Goal: Information Seeking & Learning: Learn about a topic

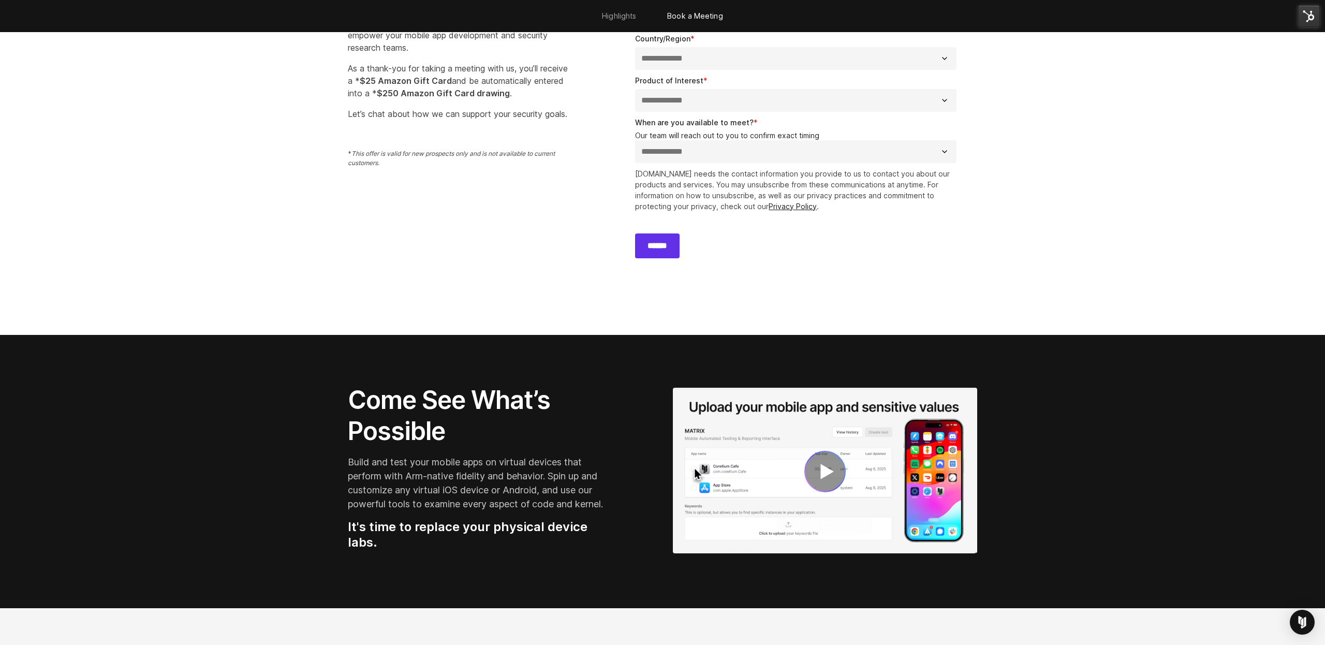
scroll to position [954, 0]
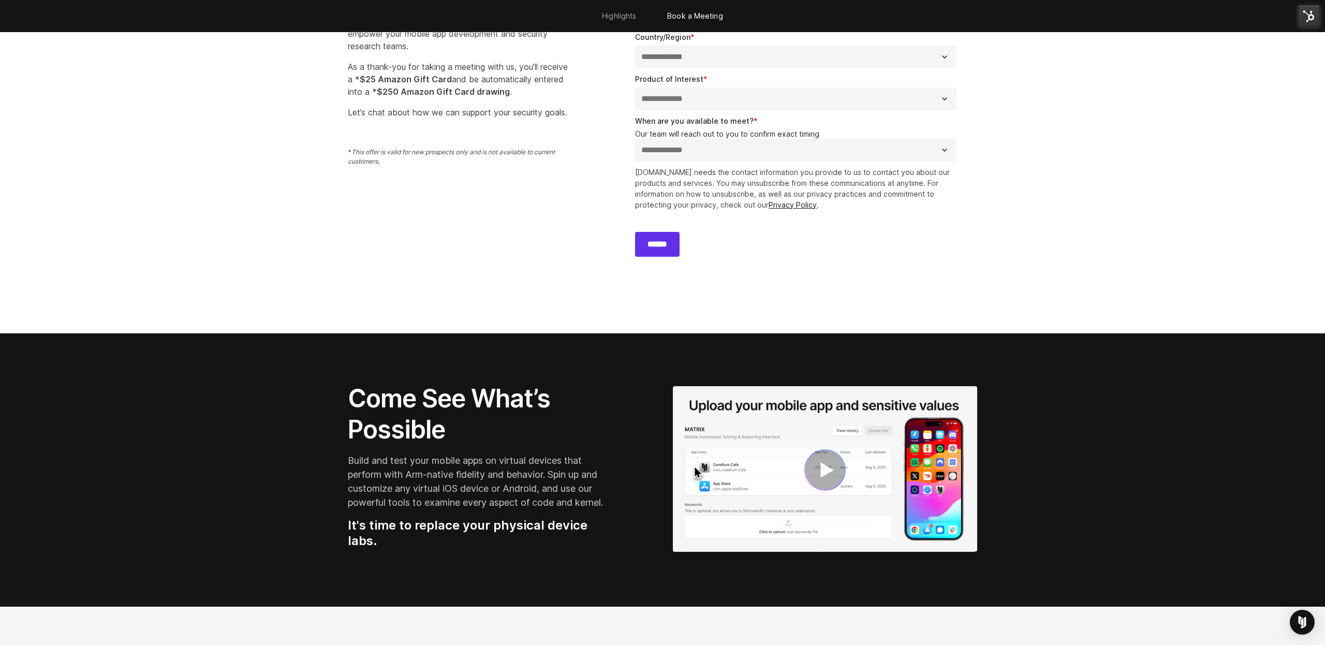
click at [820, 465] on link at bounding box center [825, 470] width 304 height 168
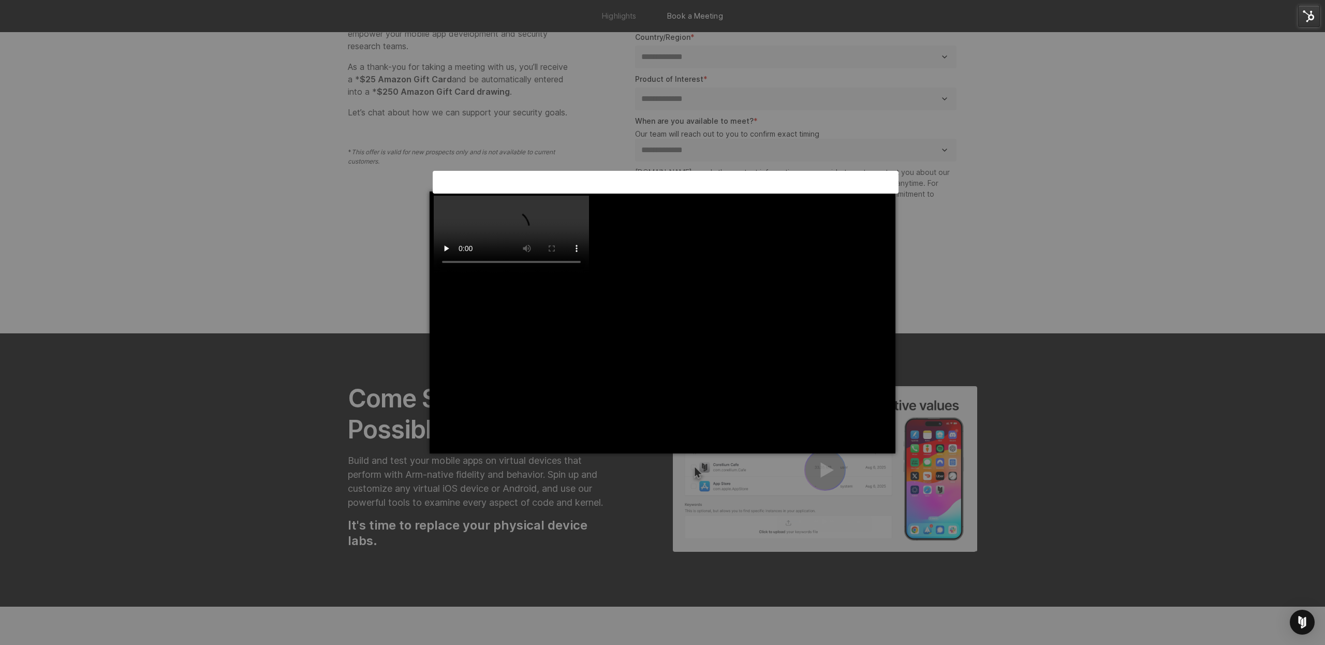
scroll to position [0, 0]
click at [1051, 410] on div "×" at bounding box center [662, 322] width 1325 height 645
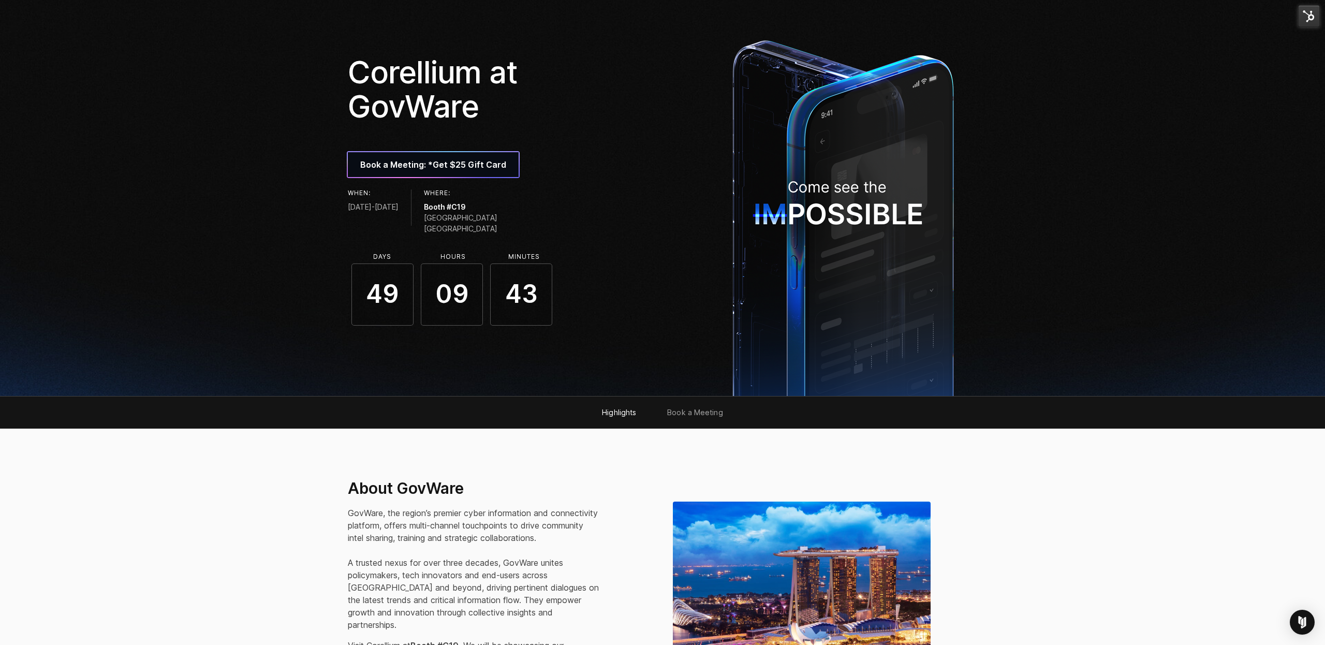
scroll to position [56, 0]
